Goal: Task Accomplishment & Management: Complete application form

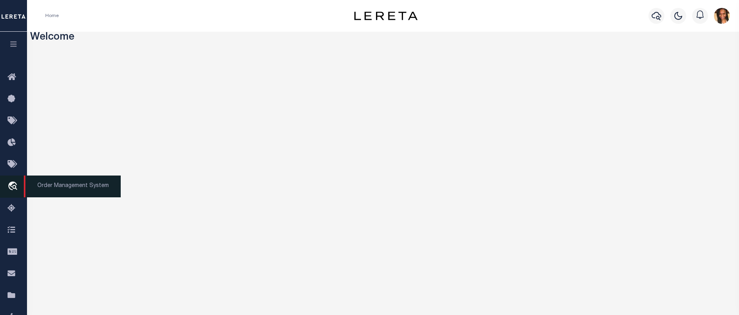
click at [14, 186] on icon "travel_explore" at bounding box center [14, 187] width 13 height 10
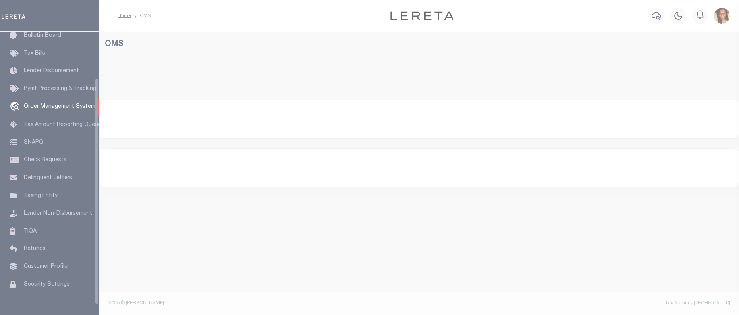
scroll to position [58, 0]
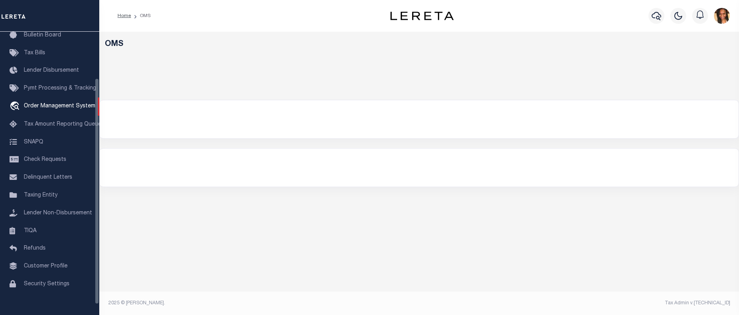
select select "200"
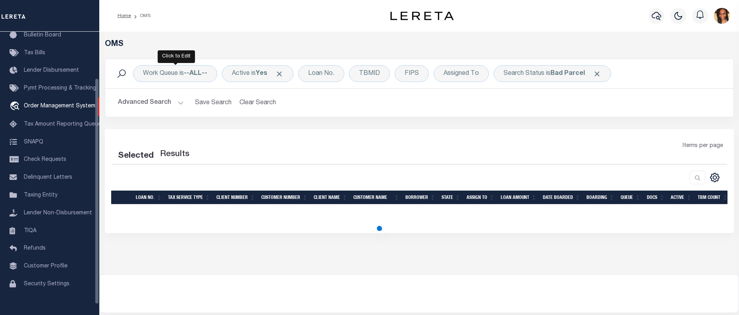
select select "200"
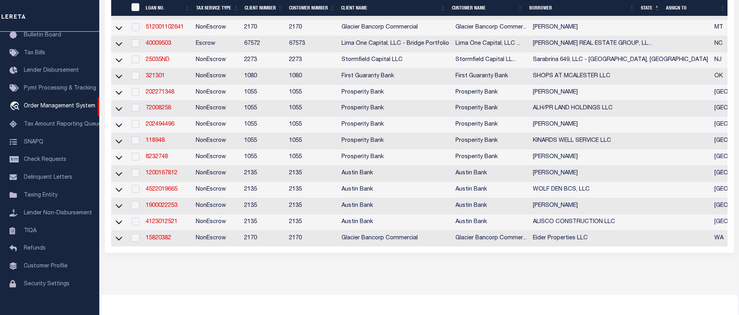
scroll to position [397, 0]
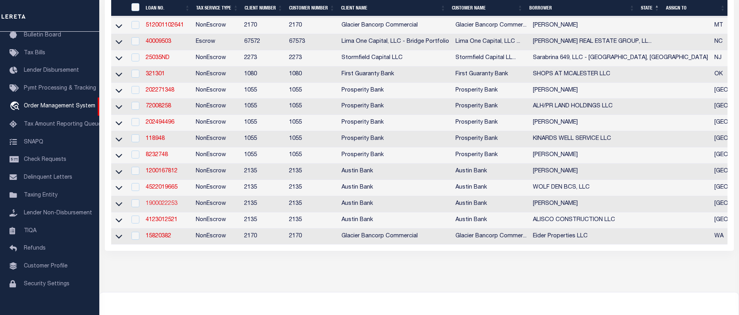
click at [172, 207] on link "1900022253" at bounding box center [162, 204] width 32 height 6
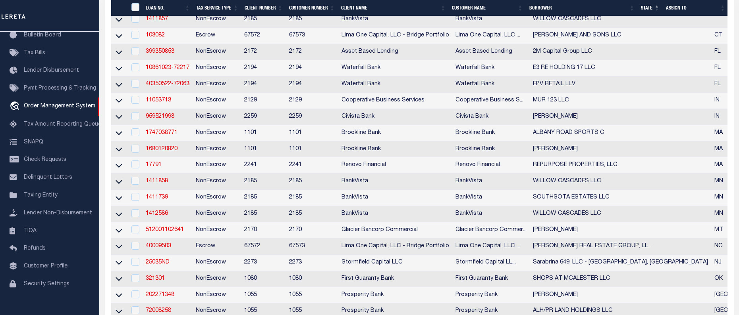
type input "1900022253"
type input "[PERSON_NAME]"
select select
type input "2834 S BROADWAY AVE"
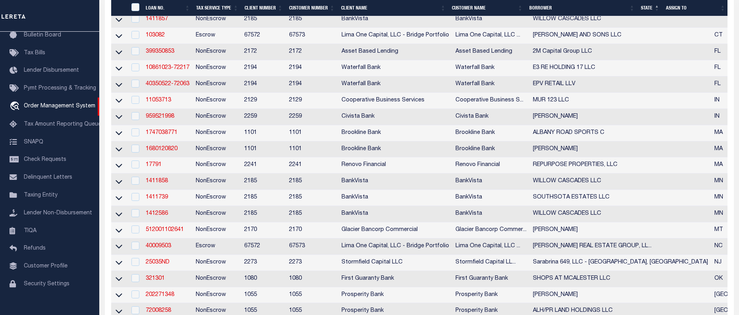
type input "TYLER, TX 75701"
select select "NonEscrow"
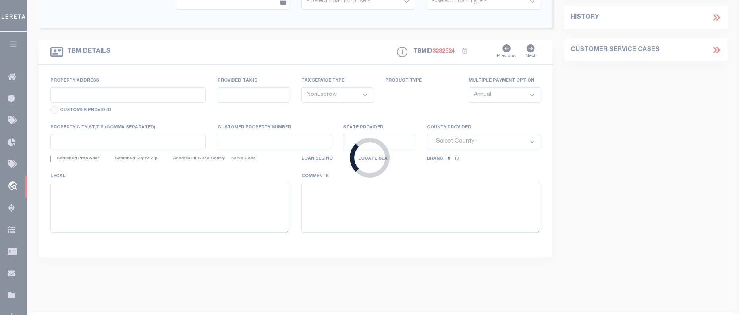
select select "8018"
select select "2599"
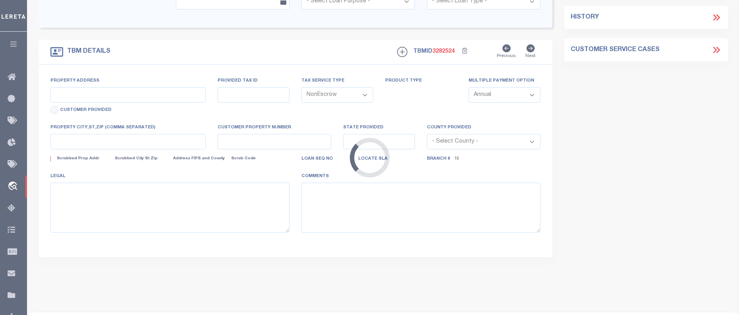
type input "801 TROUP HWY"
type input "SMITH COUNTY ACCT# 1-50000-0798-00-009032"
select select
type input "TYLER TX 75701"
type input "[GEOGRAPHIC_DATA]"
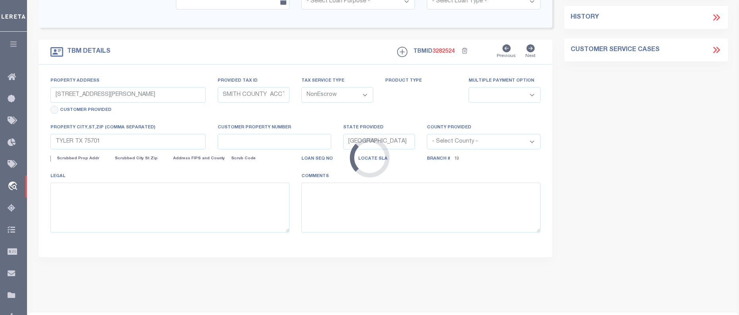
select select
type textarea "DT LOT 9-D NCB 798 POLLARD HOME ADD A NEIGHBORS SVY A-214"
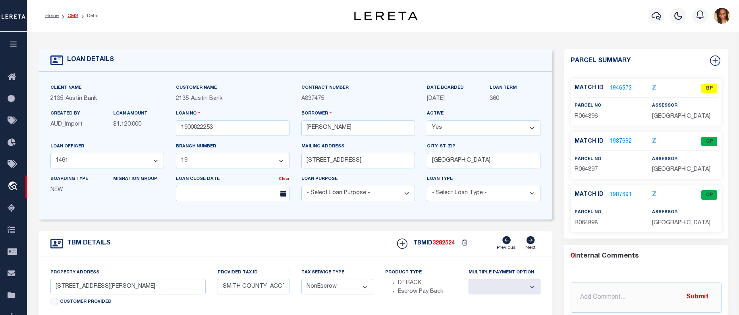
click at [71, 16] on link "OMS" at bounding box center [72, 15] width 11 height 5
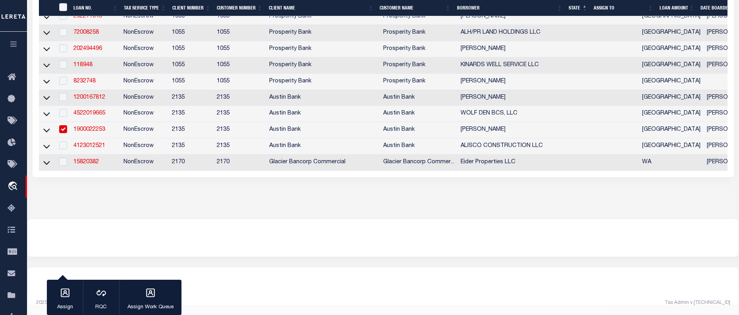
scroll to position [487, 0]
click at [65, 125] on input "checkbox" at bounding box center [63, 129] width 8 height 8
checkbox input "false"
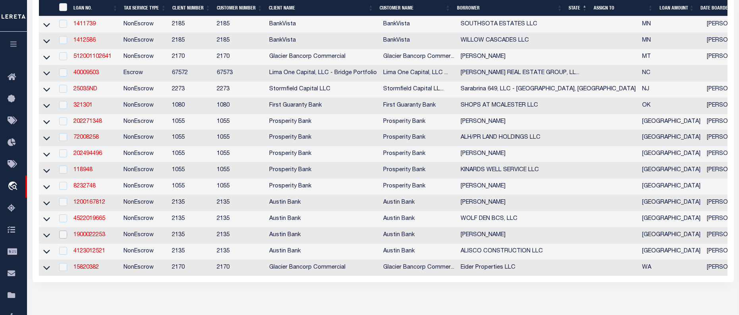
scroll to position [328, 0]
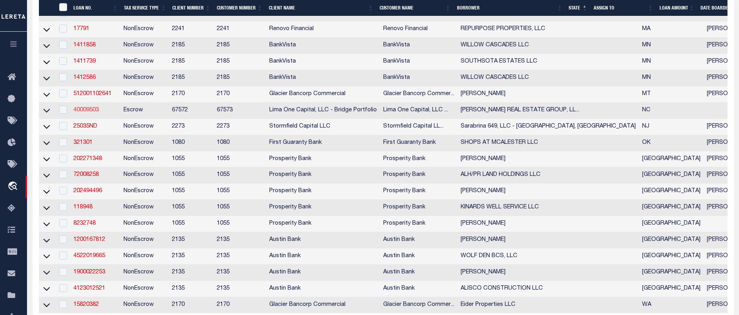
click at [98, 113] on link "40009503" at bounding box center [85, 111] width 25 height 6
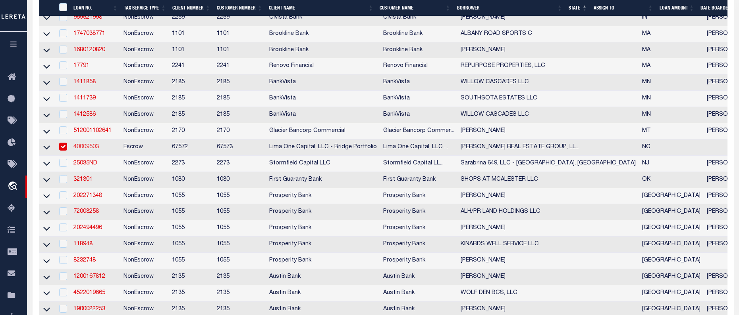
type input "40009503"
type input "HAMILTON REAL ESTATE GROUP, LLC"
select select
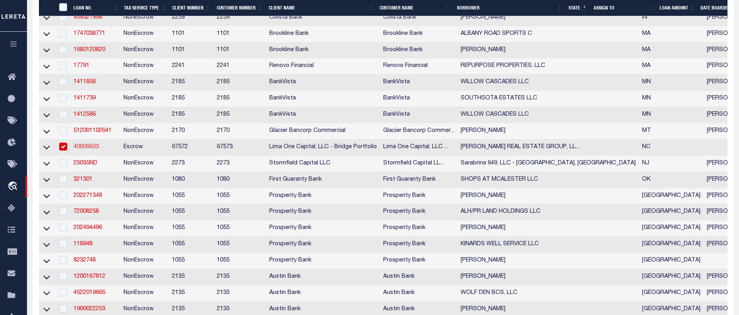
select select "10"
select select
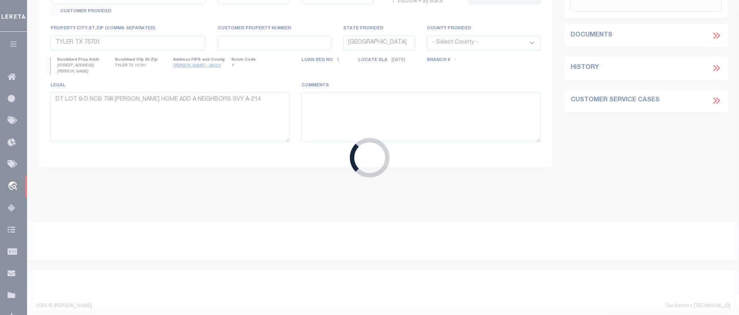
type input "1087 PINE CIRCLE DR NW"
radio input "true"
select select "Escrow"
select select
type input "CONCORD NC 28027"
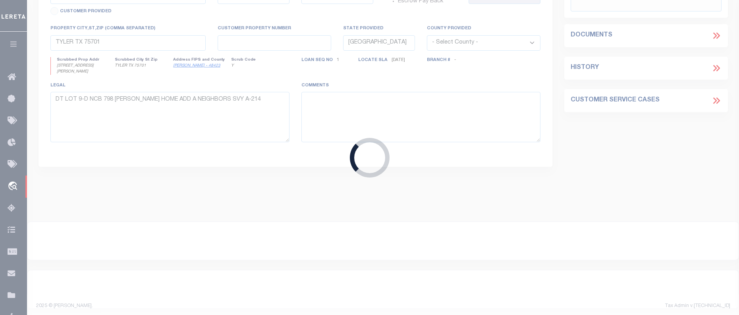
type input "40009503-2"
type input "NC"
type textarea "SEE FILE1"
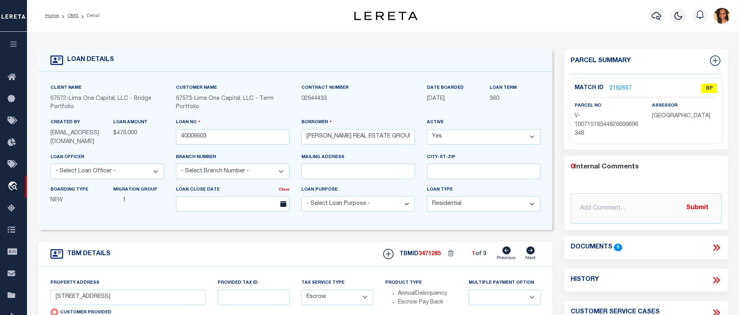
click at [619, 85] on link "2192657" at bounding box center [620, 89] width 22 height 8
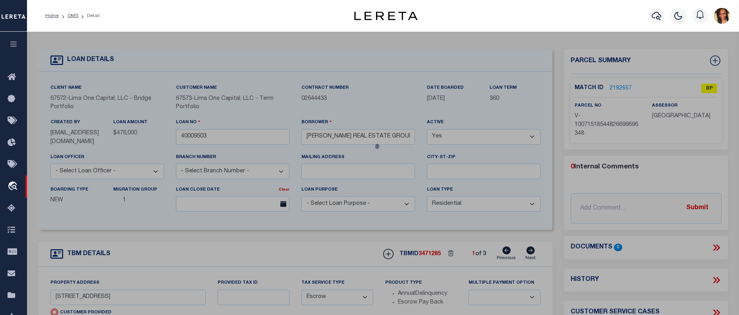
checkbox input "false"
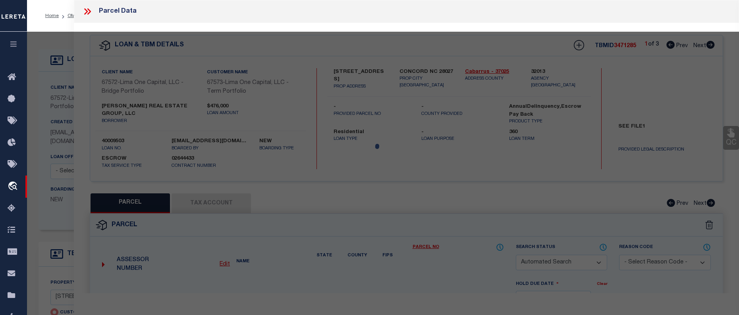
select select "BP"
select select "AGW"
select select
type input "1087 PINE CIRCLE DR NW"
checkbox input "false"
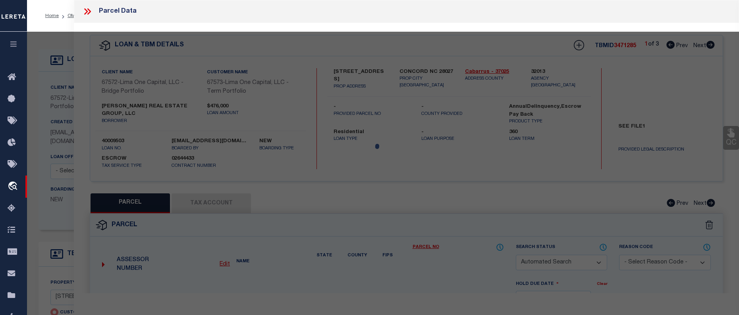
type input "CONCORD NC 28027"
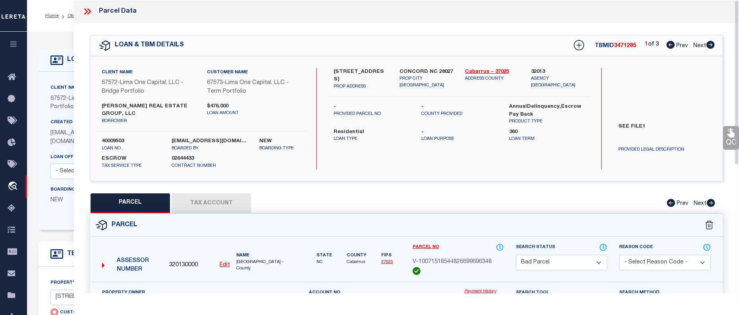
click at [96, 10] on div at bounding box center [90, 11] width 17 height 10
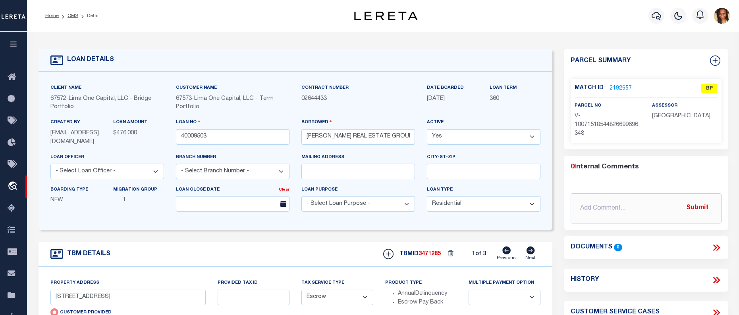
click at [75, 13] on li "OMS" at bounding box center [68, 15] width 19 height 7
click at [69, 15] on link "OMS" at bounding box center [72, 15] width 11 height 5
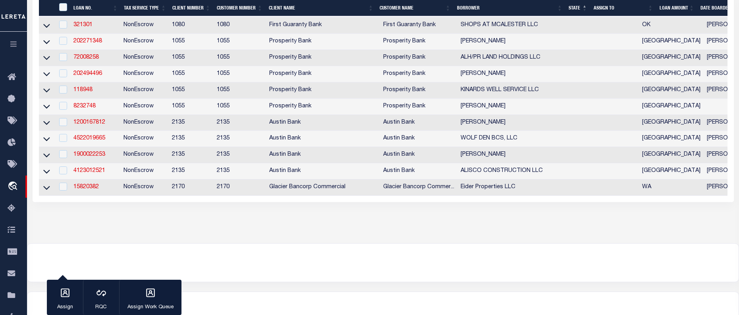
scroll to position [476, 0]
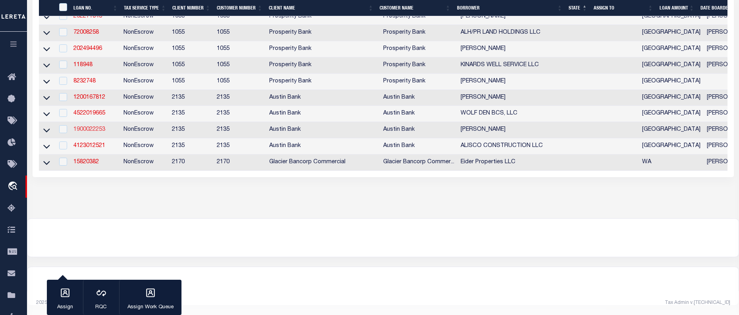
click at [101, 133] on link "1900022253" at bounding box center [89, 130] width 32 height 6
type input "1900022253"
type input "[PERSON_NAME]"
select select
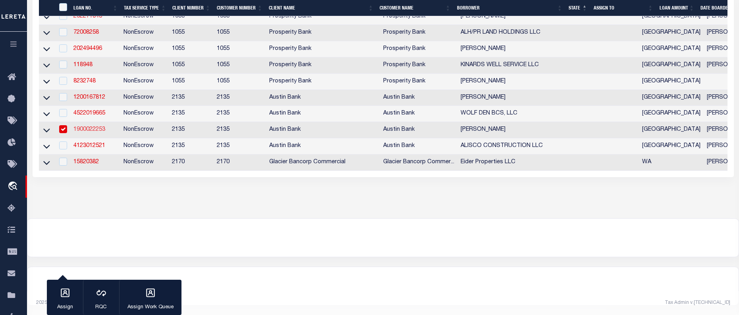
type input "2834 S BROADWAY AVE"
type input "TYLER, TX 75701"
select select
select select "NonEscrow"
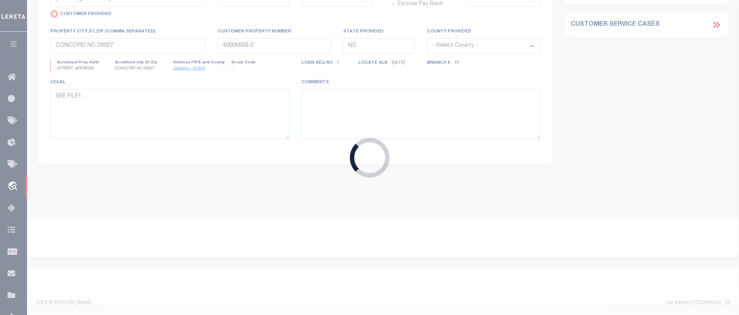
type input "801 TROUP HWY"
radio input "false"
type input "SMITH COUNTY ACCT# 1-50000-0798-00-009032"
select select
type input "TYLER TX 75701"
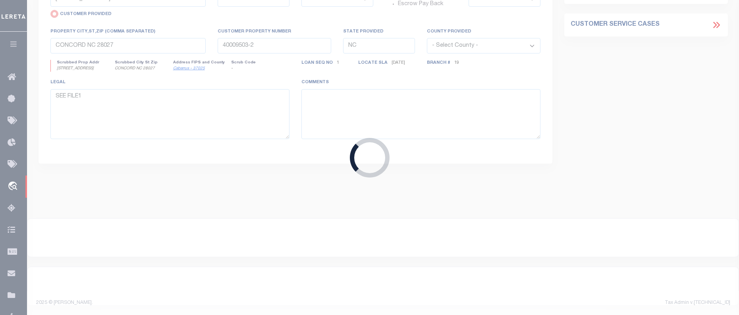
type input "[GEOGRAPHIC_DATA]"
select select
type textarea "DT LOT 9-D NCB 798 POLLARD HOME ADD A NEIGHBORS SVY A-214"
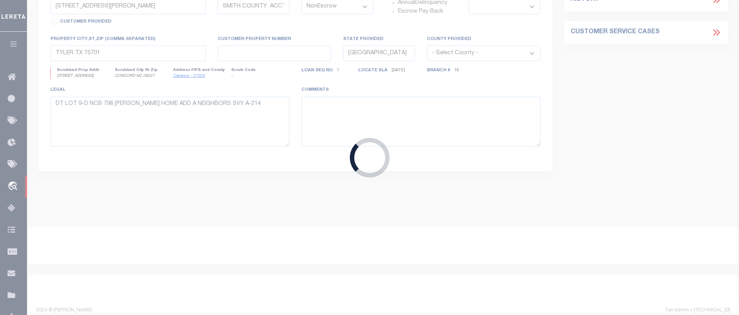
select select "8018"
select select "2599"
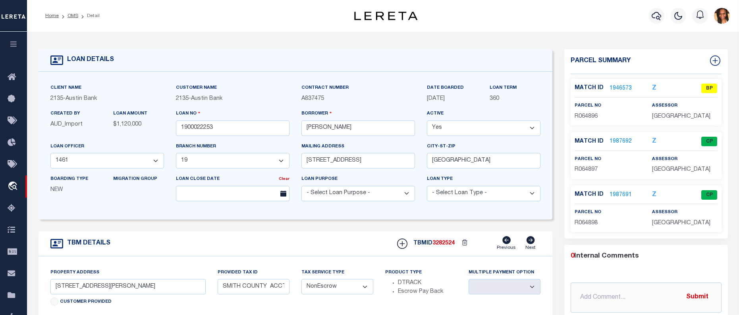
click at [81, 17] on li "Detail" at bounding box center [88, 15] width 21 height 7
click at [77, 15] on link "OMS" at bounding box center [72, 15] width 11 height 5
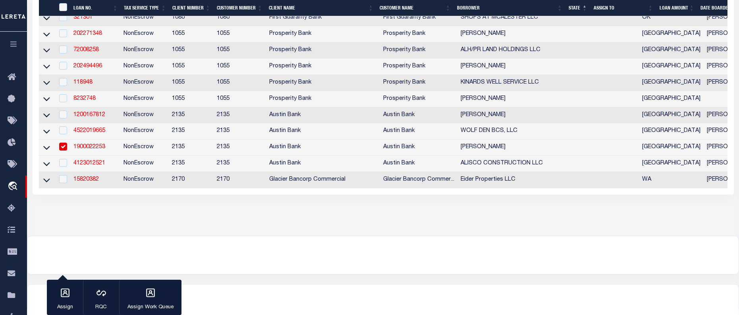
scroll to position [487, 0]
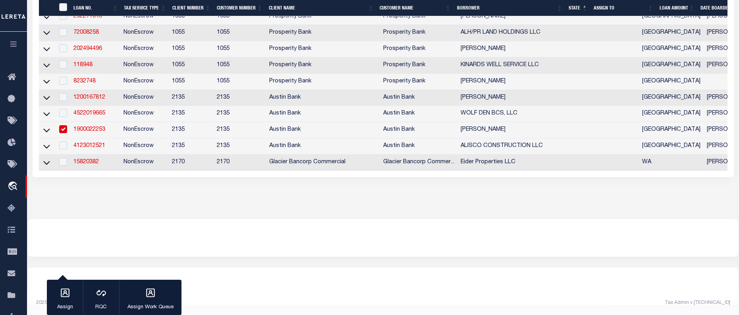
click at [65, 125] on input "checkbox" at bounding box center [63, 129] width 8 height 8
checkbox input "false"
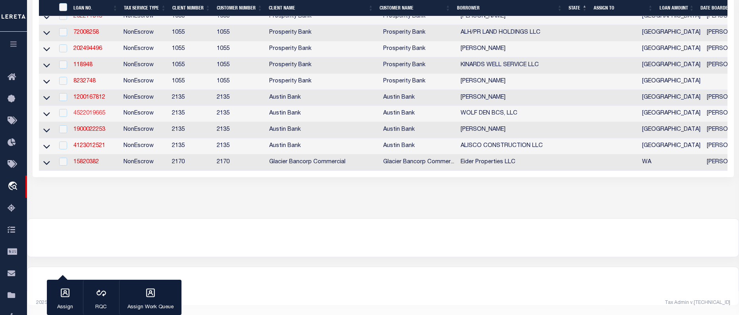
click at [93, 111] on link "4522019665" at bounding box center [89, 114] width 32 height 6
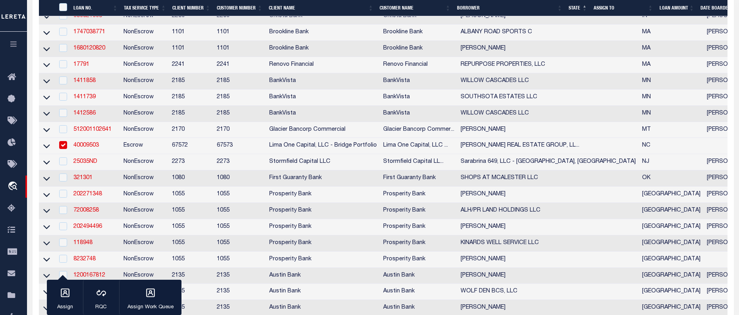
type input "4522019665"
type input "WOLF DEN BCS, LLC"
select select
select select "5757"
type input "1580 COPPERFIELD PKWY"
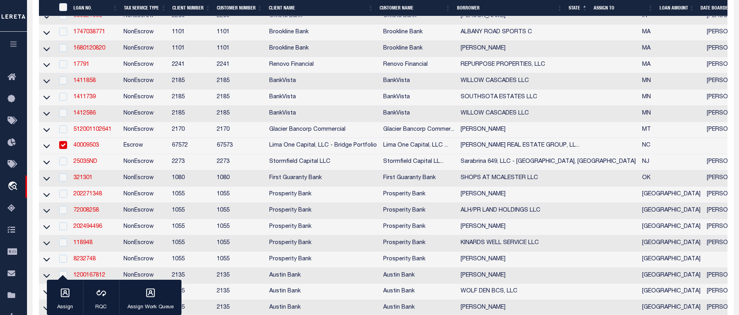
type input "COLLEGE STATION, TX 77845"
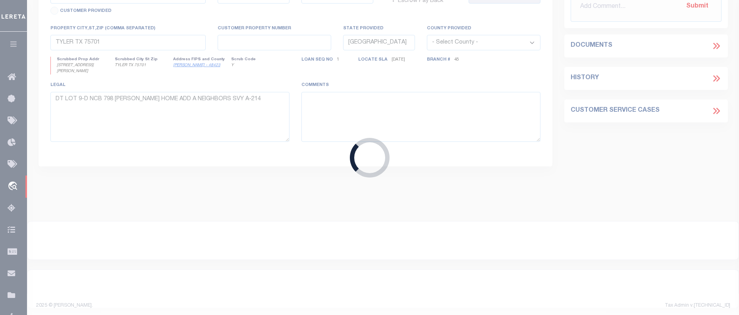
type input "3006 NORTON LN"
select select
type input "COLLEGE STATION TX 77845"
select select
type textarea "DT 4.9977 AC ROBERT STEVENSON SVY A-54"
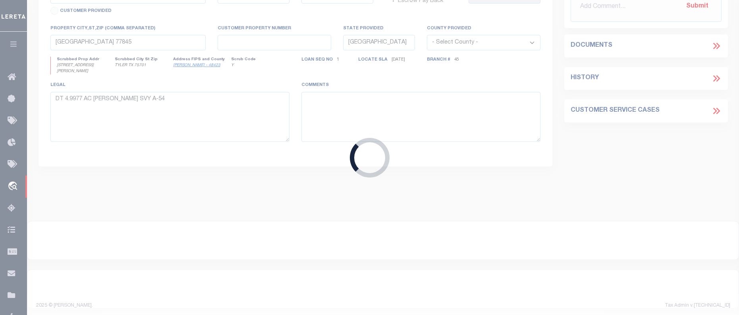
select select "5757"
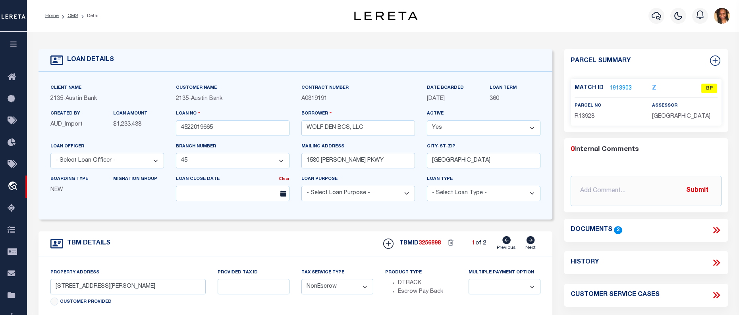
click at [49, 19] on ol "Home OMS Detail" at bounding box center [72, 16] width 67 height 17
click at [54, 18] on link "Home" at bounding box center [51, 15] width 13 height 5
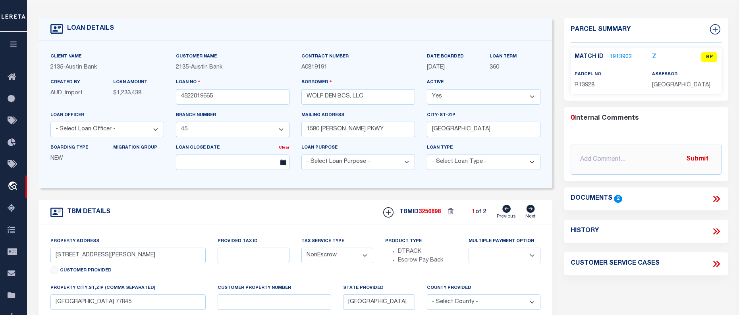
scroll to position [119, 0]
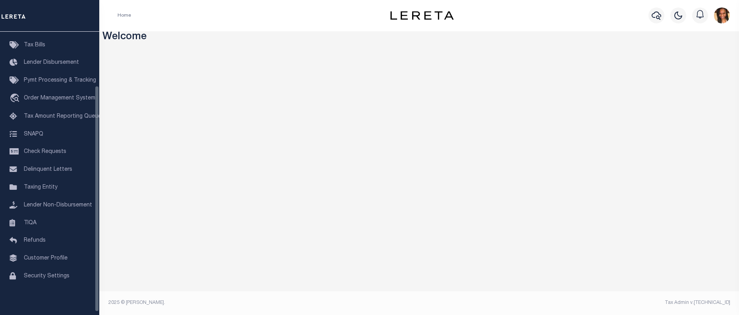
scroll to position [71, 0]
click at [60, 91] on link "travel_explore Order Management System" at bounding box center [49, 99] width 99 height 18
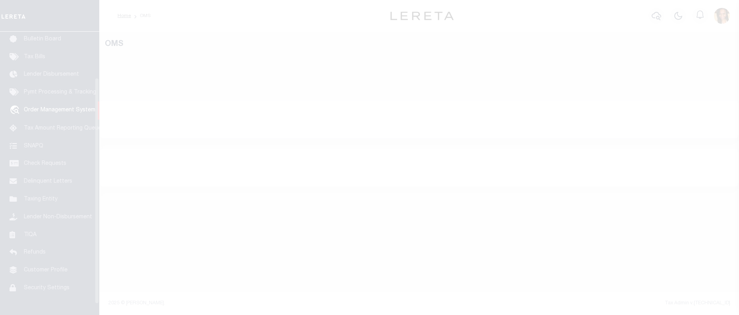
scroll to position [58, 0]
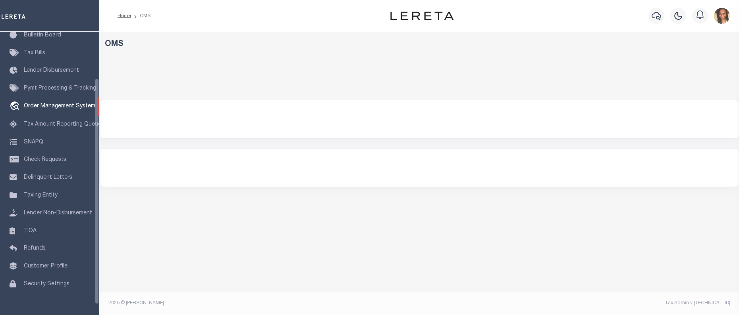
select select "200"
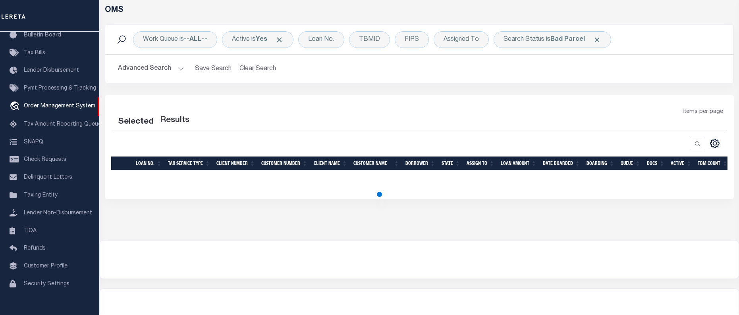
scroll to position [56, 0]
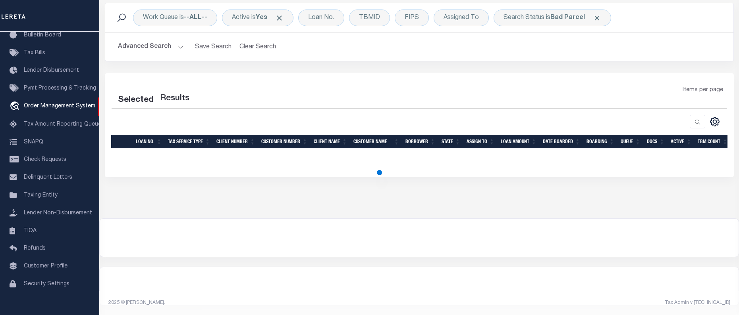
select select "200"
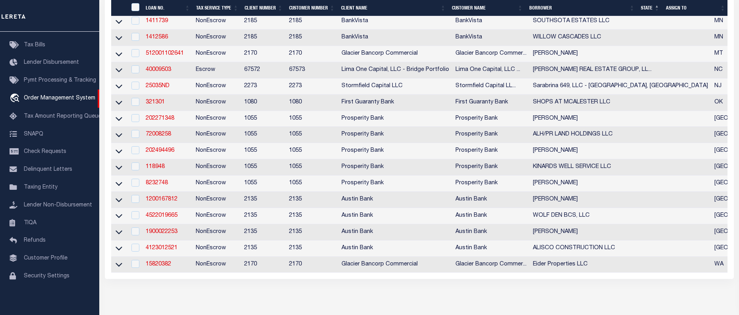
scroll to position [369, 0]
click at [155, 186] on link "8232748" at bounding box center [157, 183] width 22 height 6
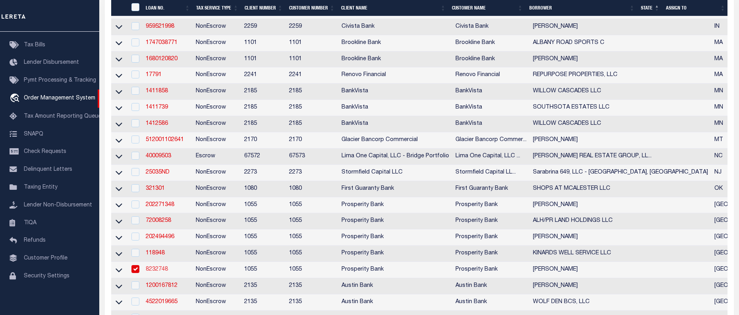
type input "8232748"
type input "[PERSON_NAME]"
select select
type input "[STREET_ADDRESS]"
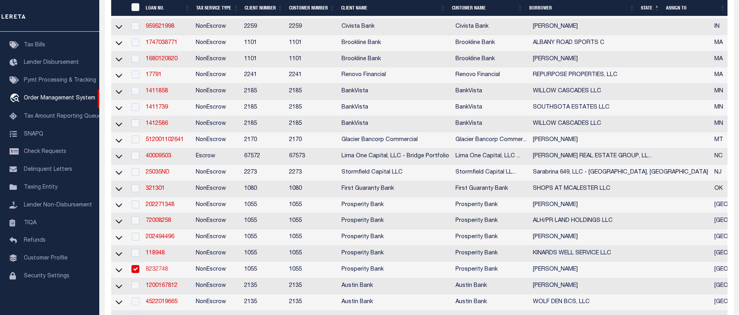
type input "[GEOGRAPHIC_DATA] [GEOGRAPHIC_DATA] 79423"
select select
select select "NonEscrow"
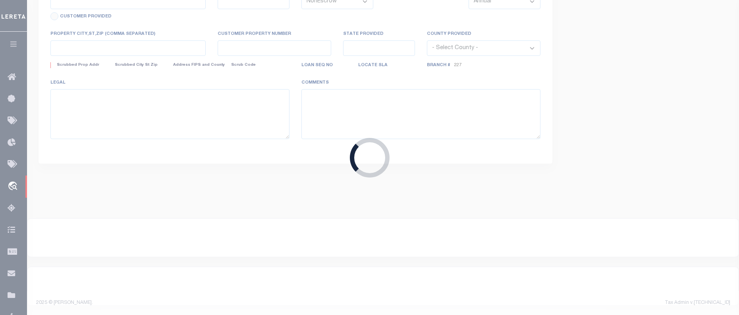
select select "10560"
select select "4087"
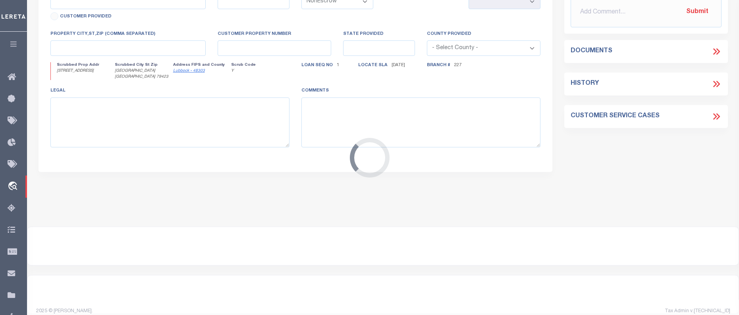
type input "[STREET_ADDRESS]"
select select
type input "[GEOGRAPHIC_DATA] [GEOGRAPHIC_DATA] 79423"
type input "2"
type input "[GEOGRAPHIC_DATA]"
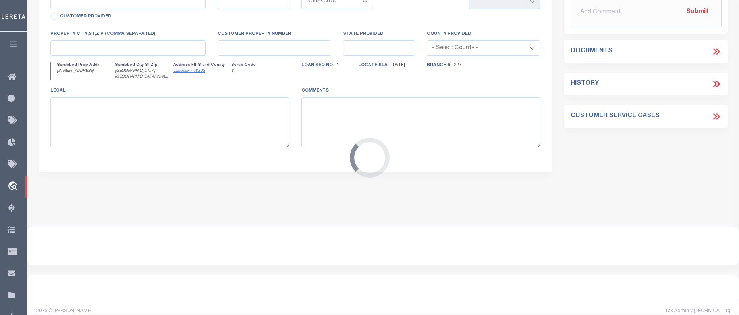
type textarea "[STREET_ADDRESS] 1 & 2 SEC 26, BLK 20, HE & WT RR COMPANY SURV, [GEOGRAPHIC_DAT…"
type textarea "1 OF 1"
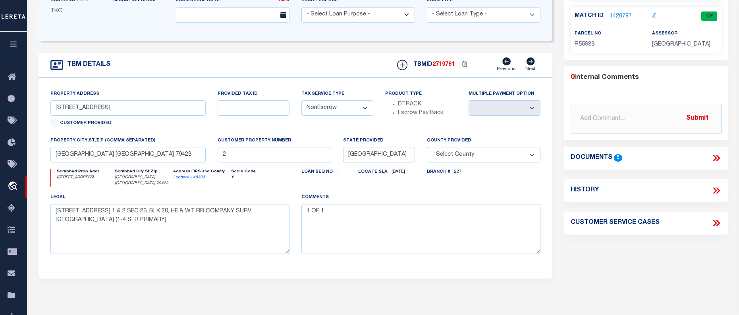
scroll to position [198, 0]
